Goal: Task Accomplishment & Management: Use online tool/utility

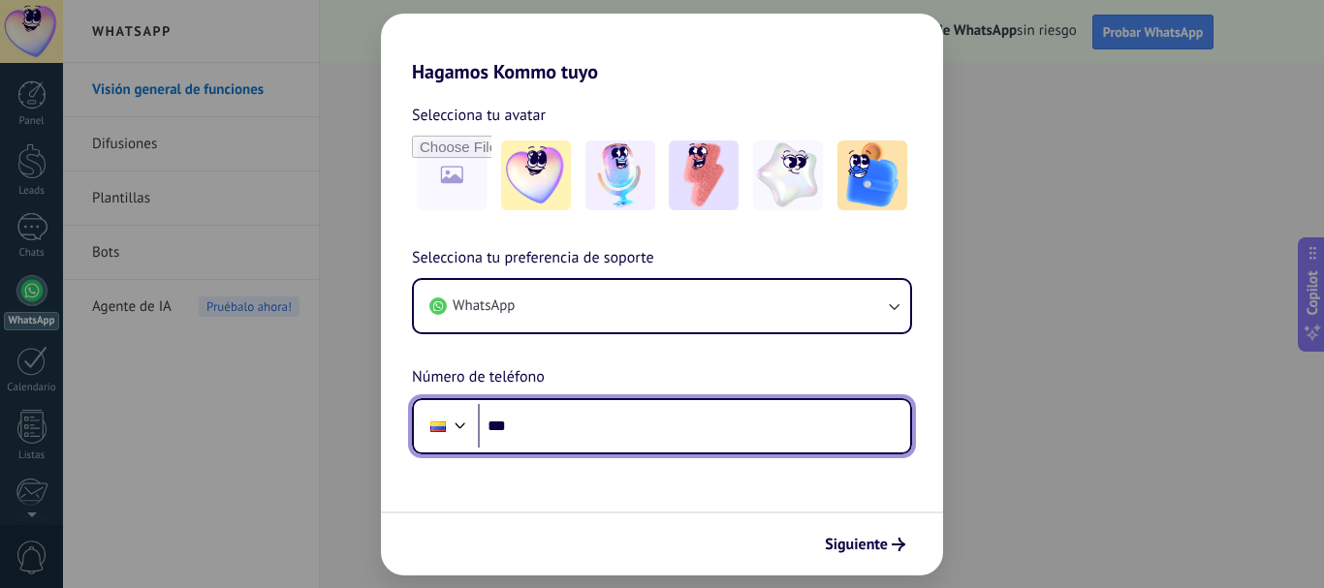
click at [803, 430] on input "***" at bounding box center [694, 426] width 432 height 45
type input "**********"
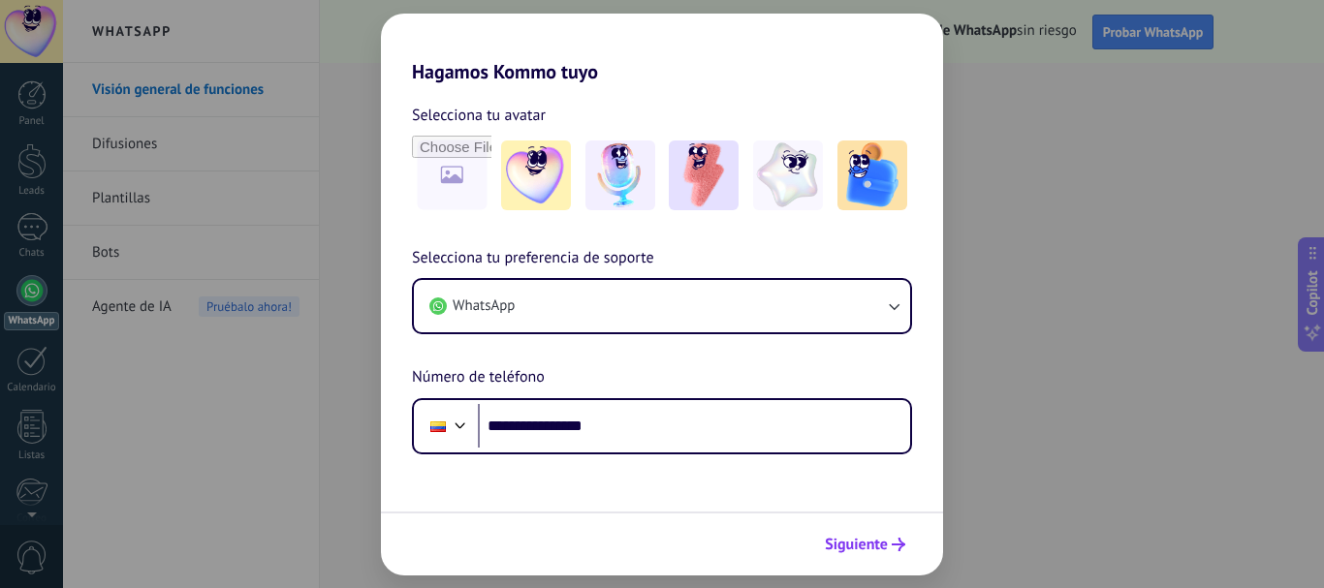
click at [878, 543] on span "Siguiente" at bounding box center [856, 545] width 63 height 14
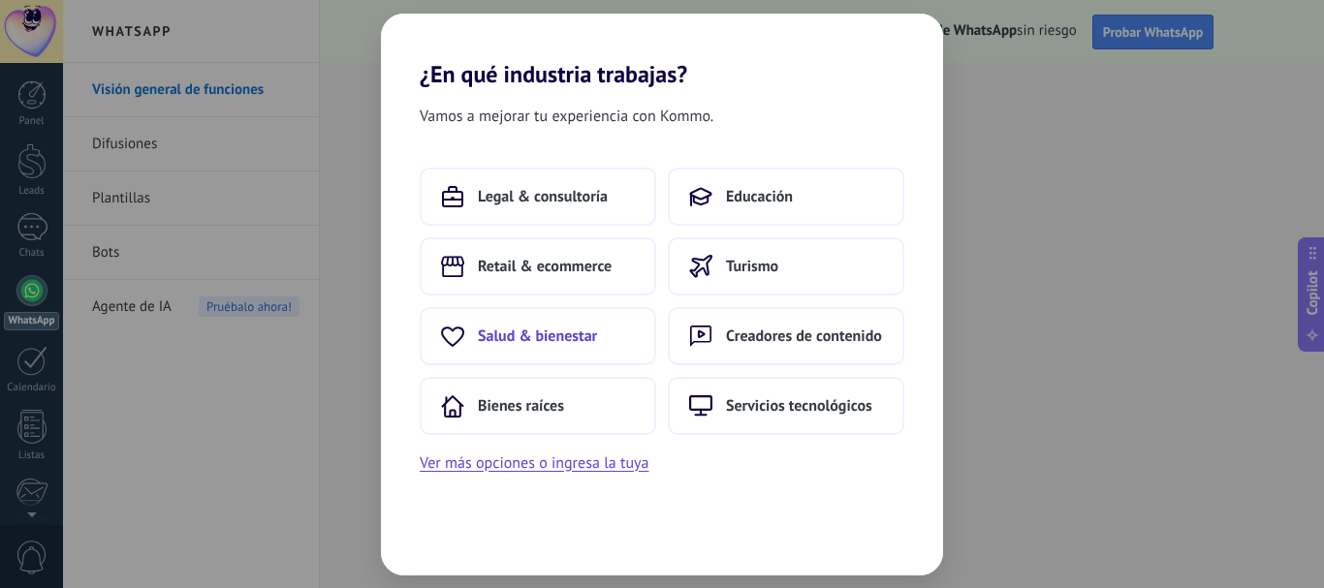
click at [609, 331] on button "Salud & bienestar" at bounding box center [538, 336] width 237 height 58
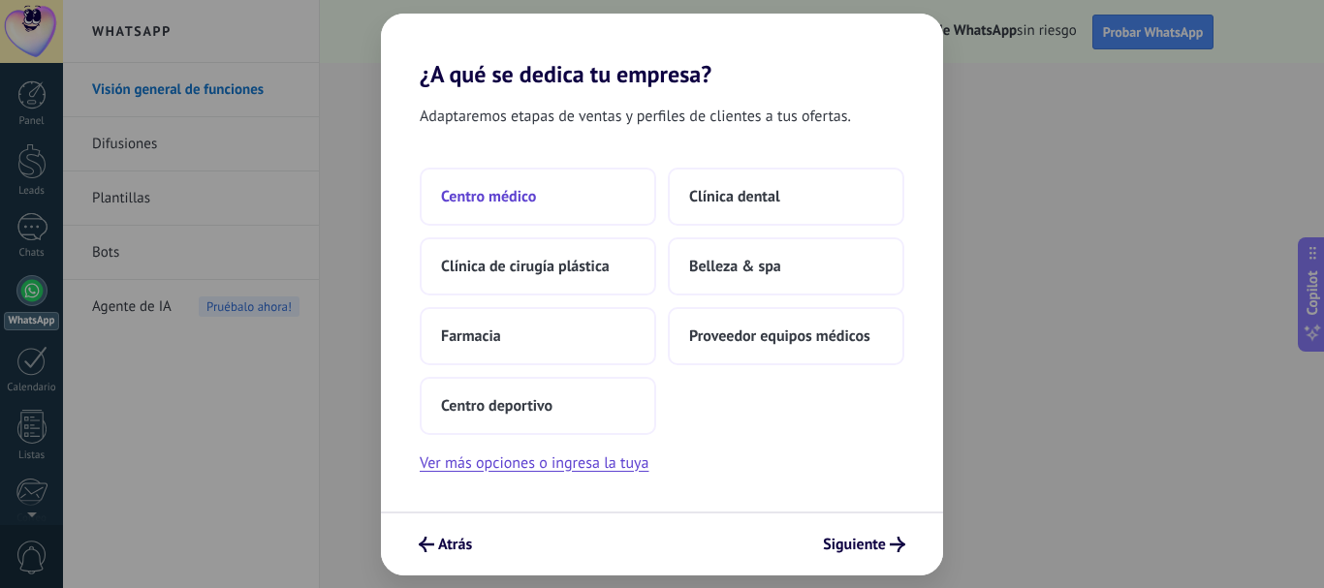
click at [534, 202] on span "Centro médico" at bounding box center [488, 196] width 95 height 19
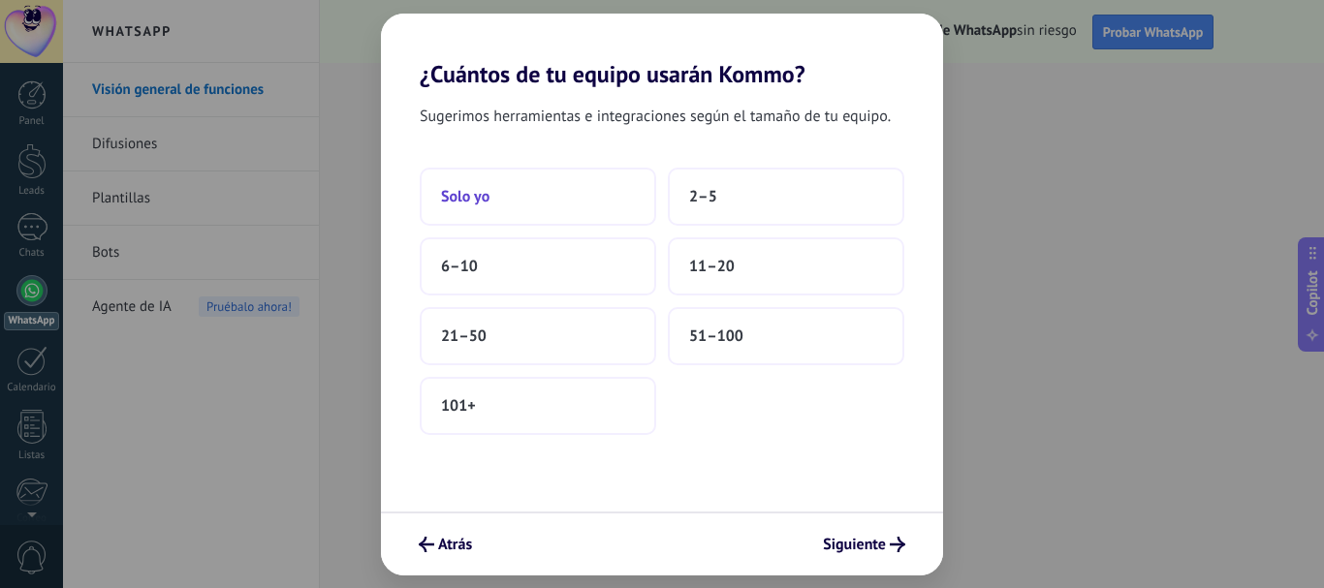
click at [562, 207] on button "Solo yo" at bounding box center [538, 197] width 237 height 58
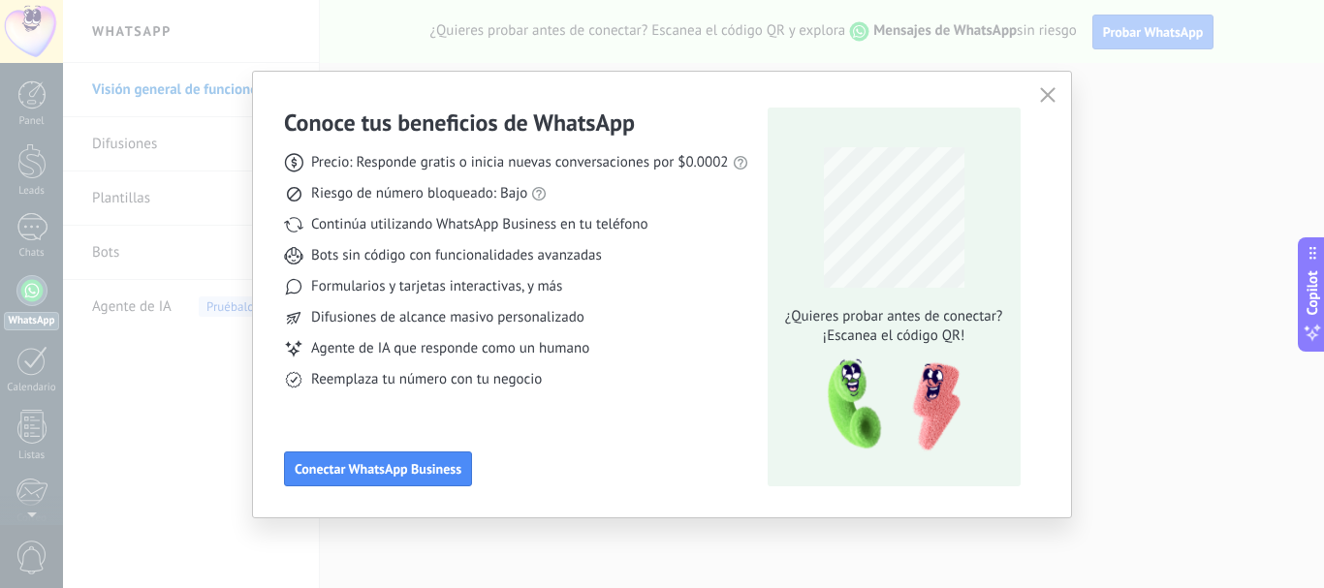
click at [1057, 102] on button "button" at bounding box center [1047, 95] width 25 height 27
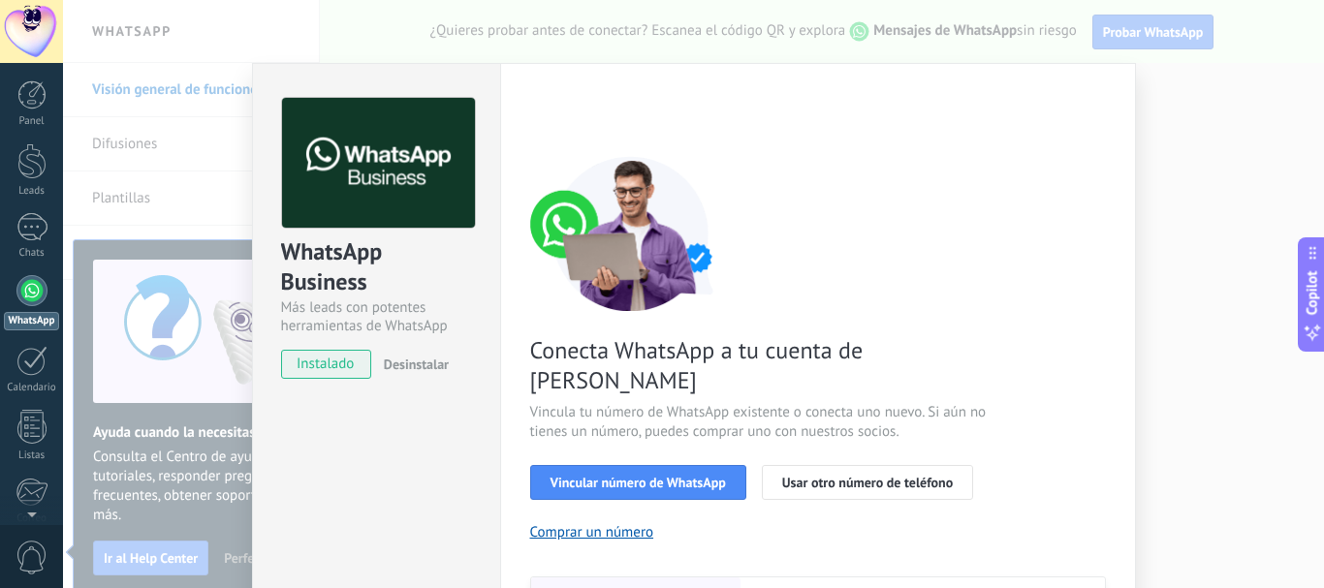
click at [1305, 423] on div "WhatsApp Business Más leads con potentes herramientas de WhatsApp instalado Des…" at bounding box center [693, 294] width 1261 height 588
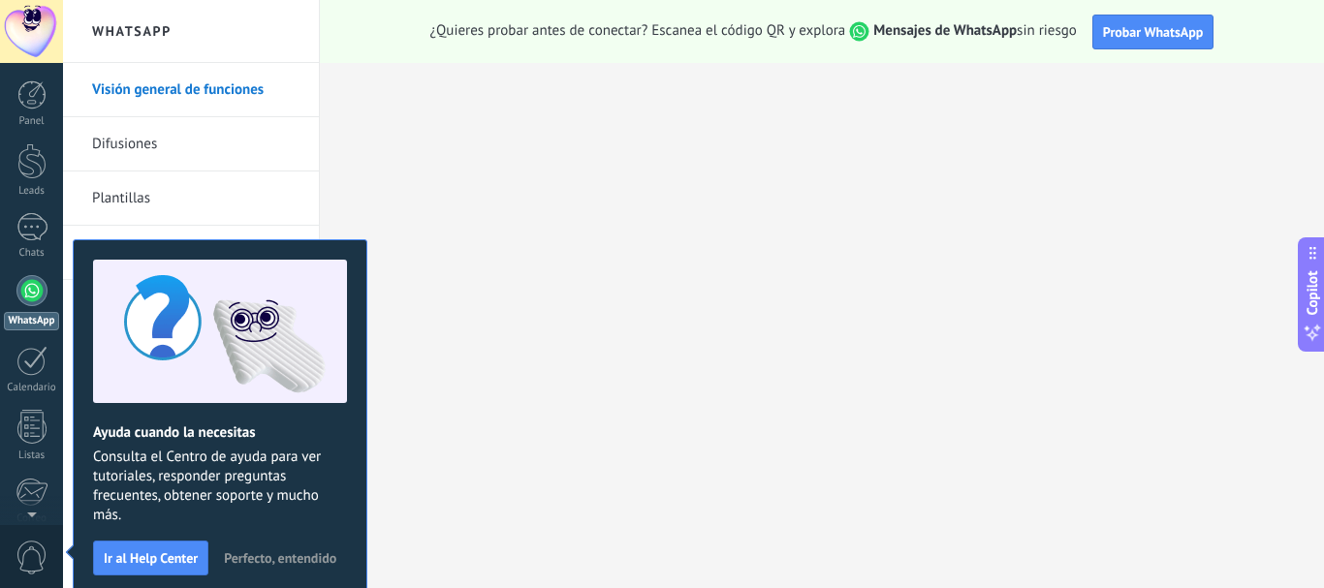
click at [86, 574] on div "Ayuda cuando la necesitas Consulta el Centro de ayuda para ver tutoriales, resp…" at bounding box center [220, 417] width 295 height 357
click at [153, 556] on span "Ir al Help Center" at bounding box center [151, 559] width 94 height 14
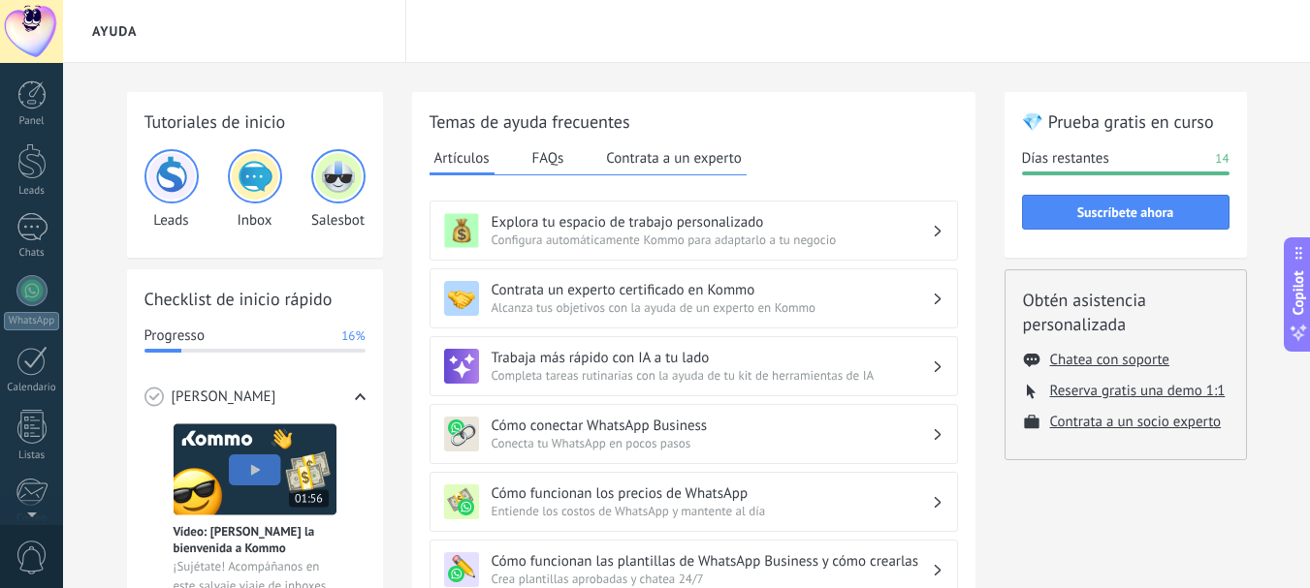
click at [47, 266] on div "Panel Leads Chats WhatsApp Clientes" at bounding box center [31, 411] width 63 height 663
click at [40, 284] on div at bounding box center [31, 290] width 31 height 31
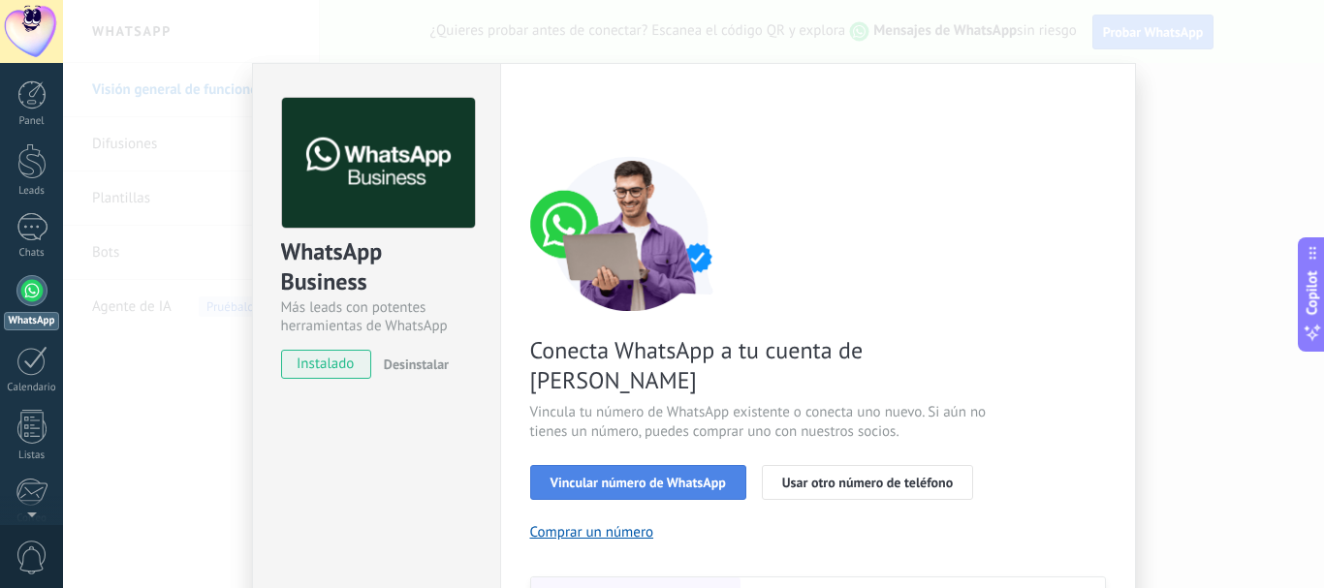
click at [665, 476] on span "Vincular número de WhatsApp" at bounding box center [638, 483] width 175 height 14
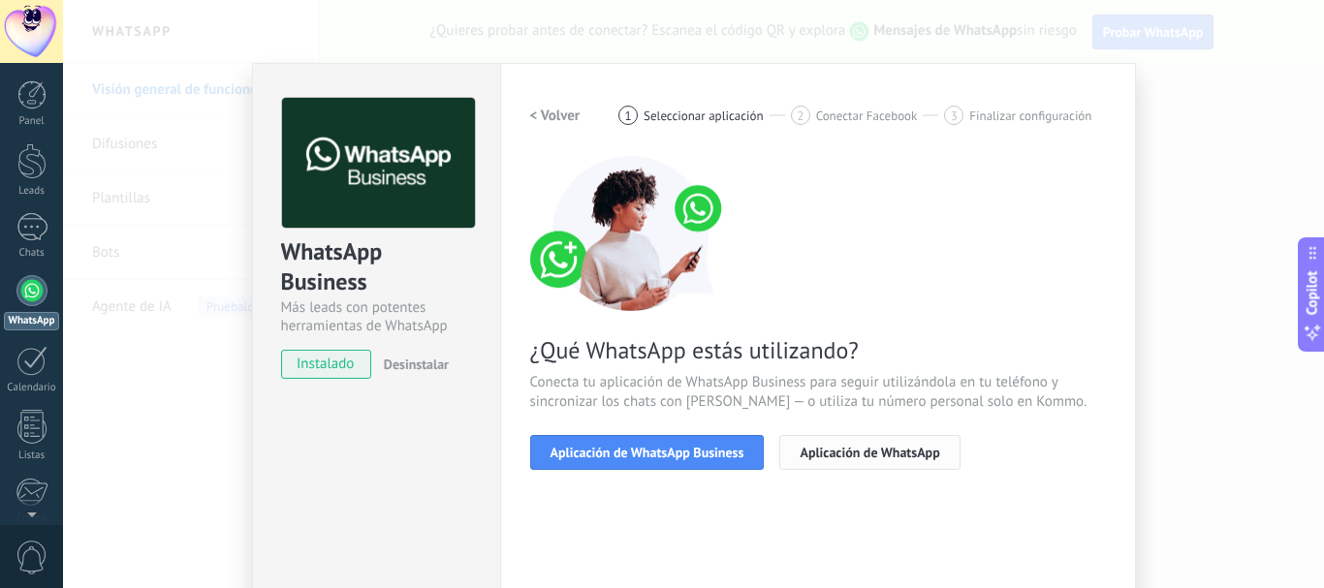
click at [899, 452] on span "Aplicación de WhatsApp" at bounding box center [870, 453] width 140 height 14
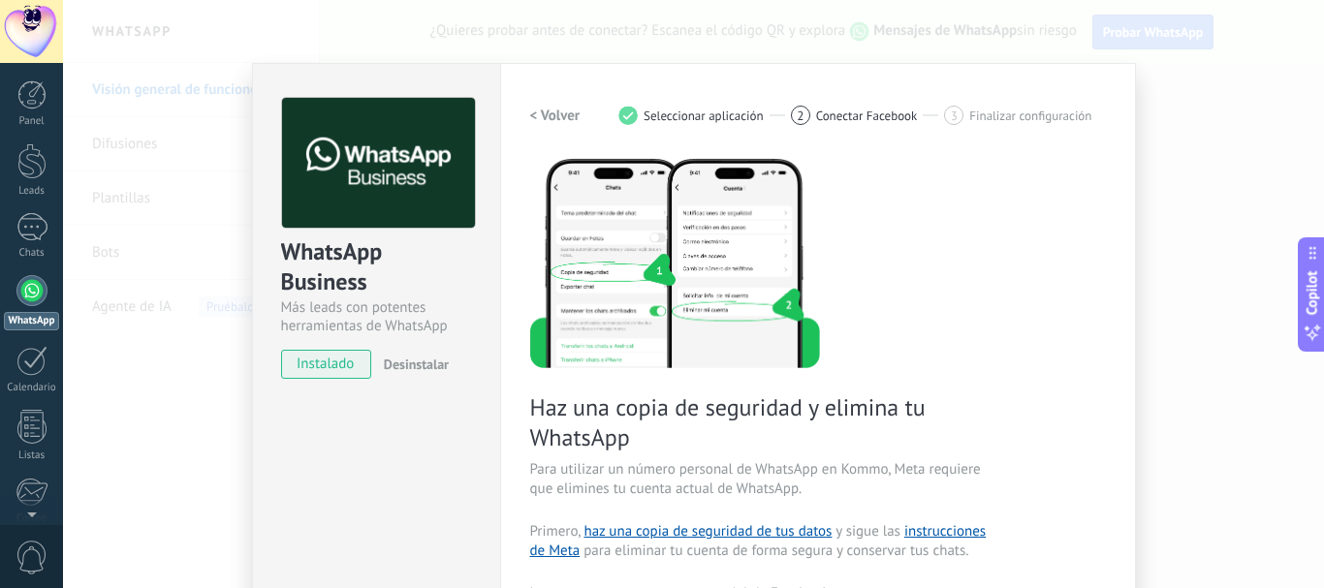
scroll to position [97, 0]
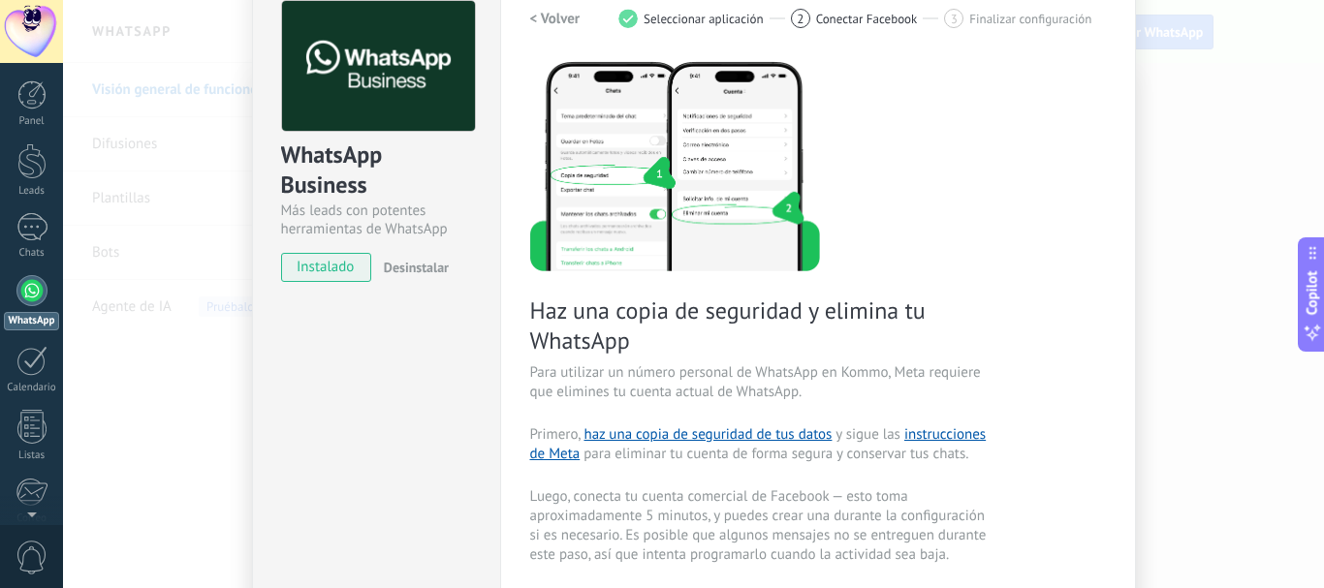
click at [401, 265] on span "Desinstalar" at bounding box center [416, 267] width 65 height 17
click at [1117, 179] on div "Configuraciones Autorizaciones This tab logs the users who have granted integra…" at bounding box center [818, 433] width 636 height 935
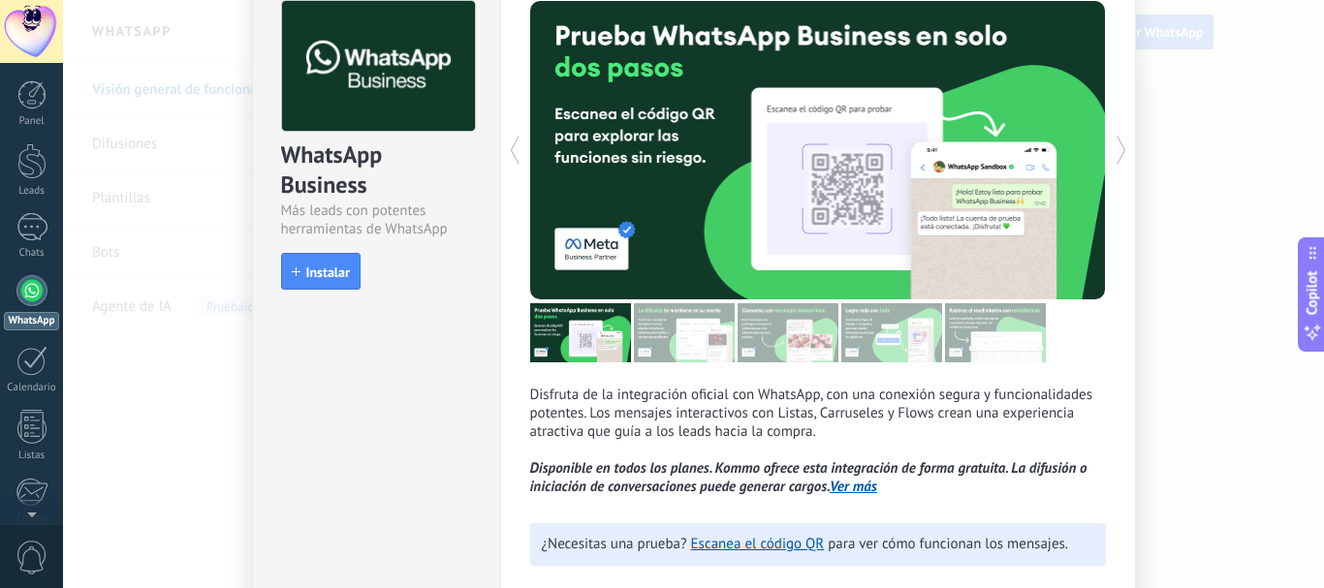
scroll to position [94, 0]
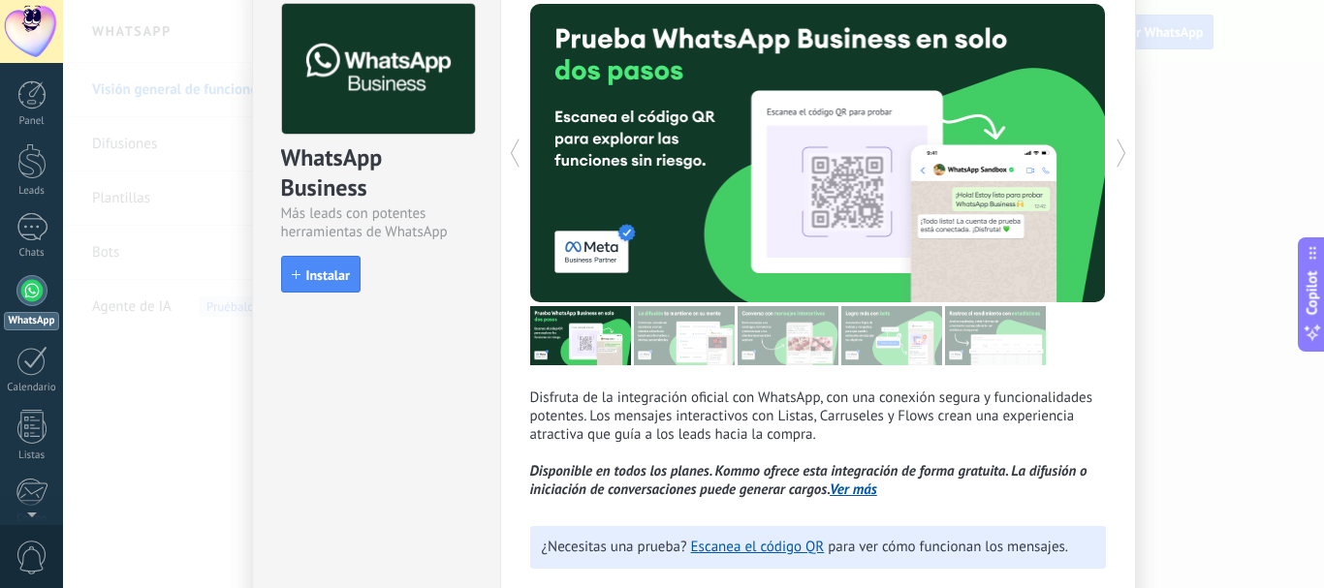
click at [164, 108] on div "WhatsApp Business Más leads con potentes herramientas de WhatsApp install Insta…" at bounding box center [693, 294] width 1261 height 588
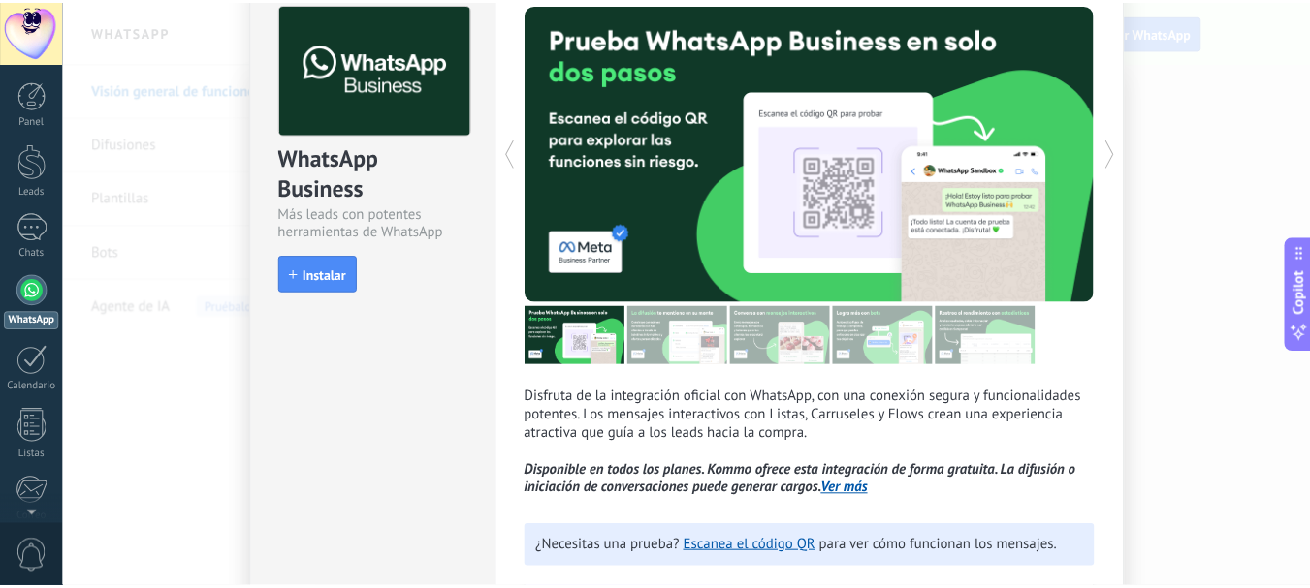
scroll to position [0, 0]
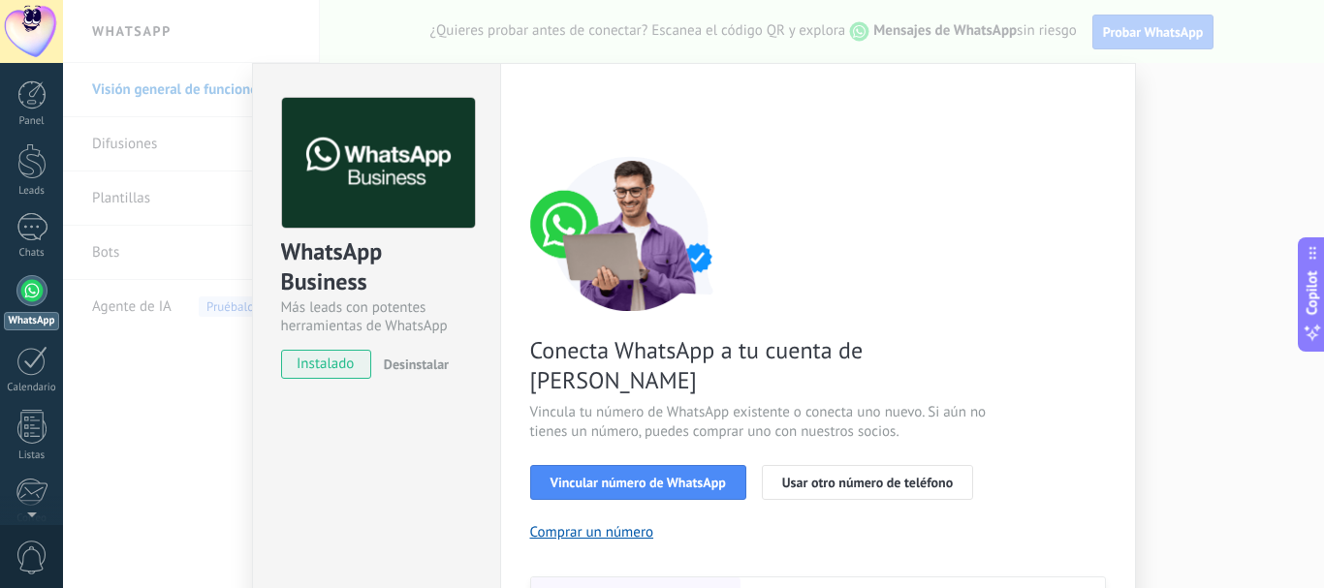
drag, startPoint x: 458, startPoint y: 260, endPoint x: 466, endPoint y: 276, distance: 18.6
click at [459, 263] on div "WhatsApp Business" at bounding box center [376, 268] width 191 height 62
click at [135, 145] on div "WhatsApp Business Más leads con potentes herramientas de WhatsApp instalado Des…" at bounding box center [693, 294] width 1261 height 588
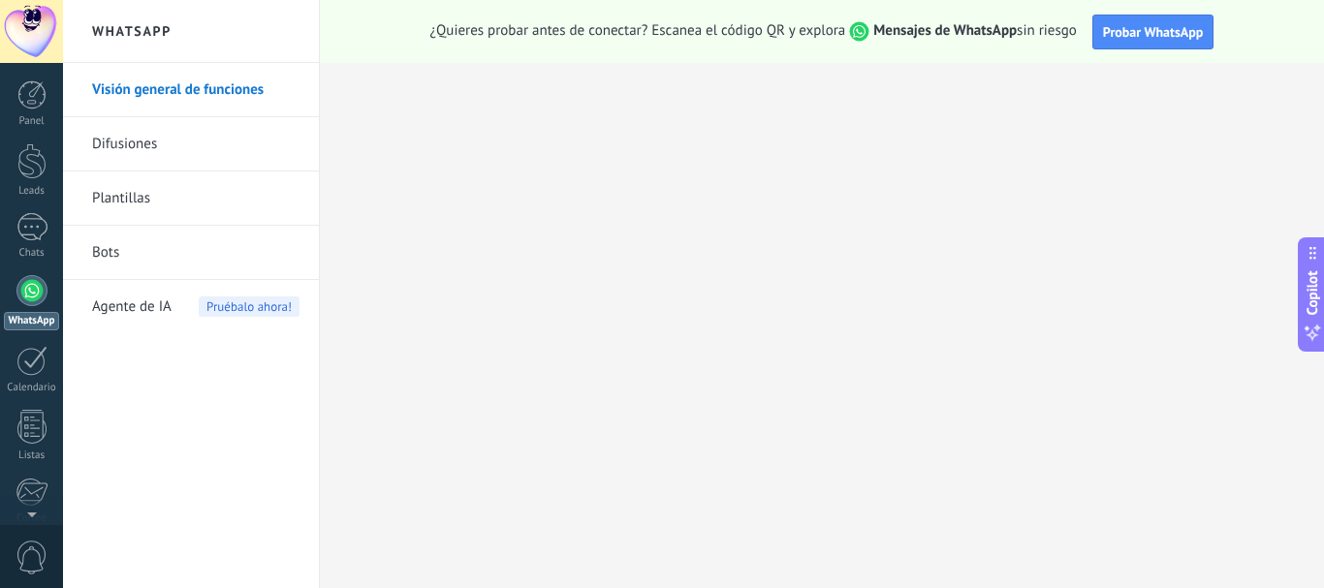
click at [133, 190] on link "Plantillas" at bounding box center [195, 199] width 207 height 54
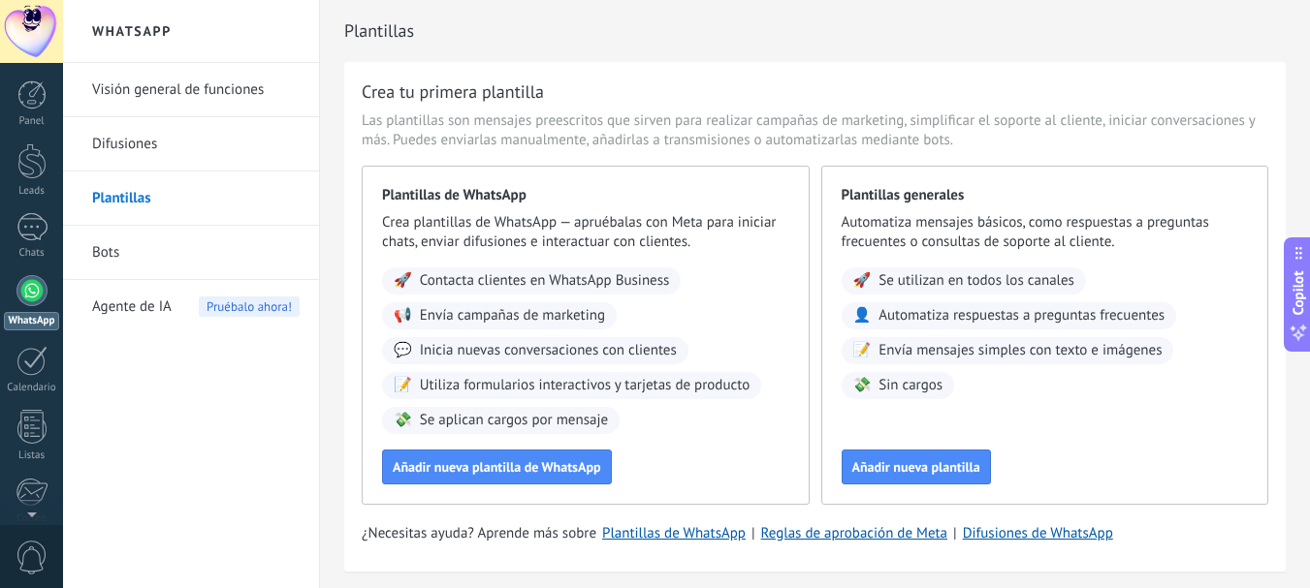
click at [167, 304] on span "Agente de IA" at bounding box center [131, 307] width 79 height 54
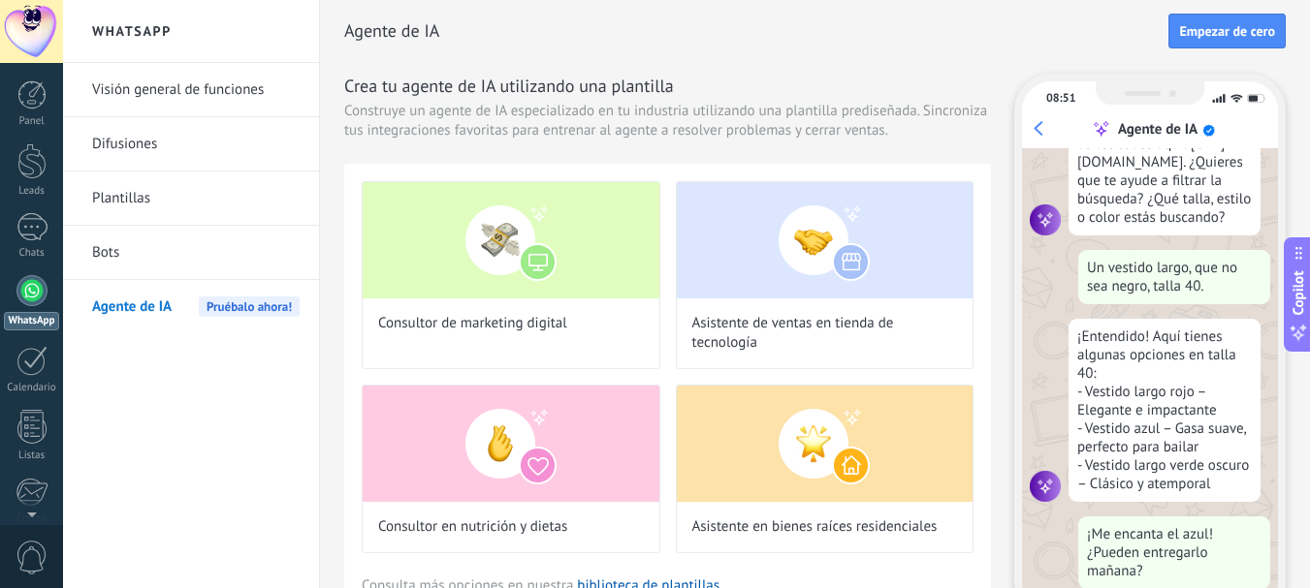
scroll to position [196, 0]
